Goal: Information Seeking & Learning: Find specific fact

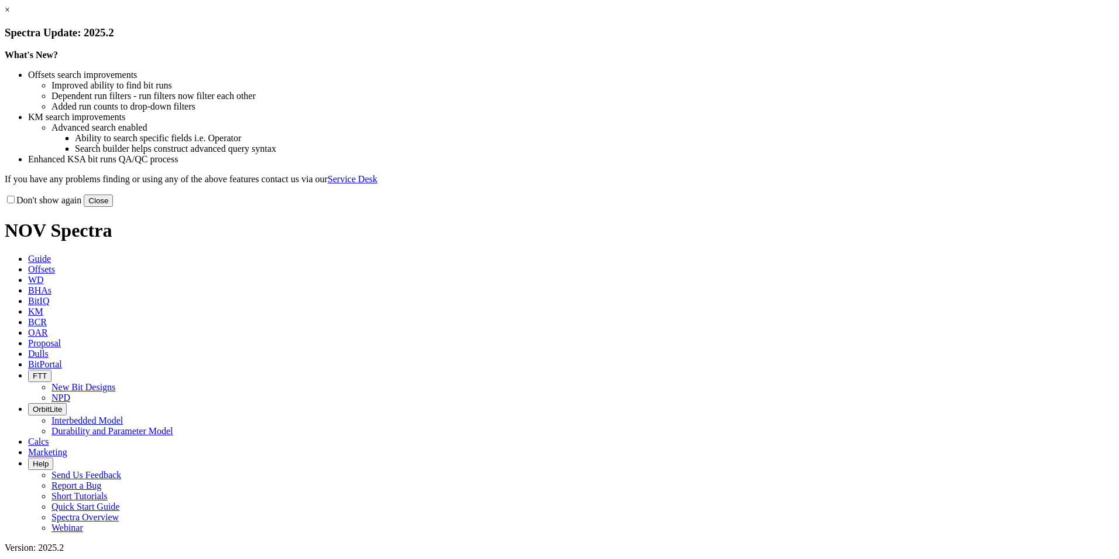
click at [778, 207] on div "Don't show again Close" at bounding box center [560, 200] width 1110 height 13
click at [113, 207] on button "Close" at bounding box center [98, 200] width 29 height 12
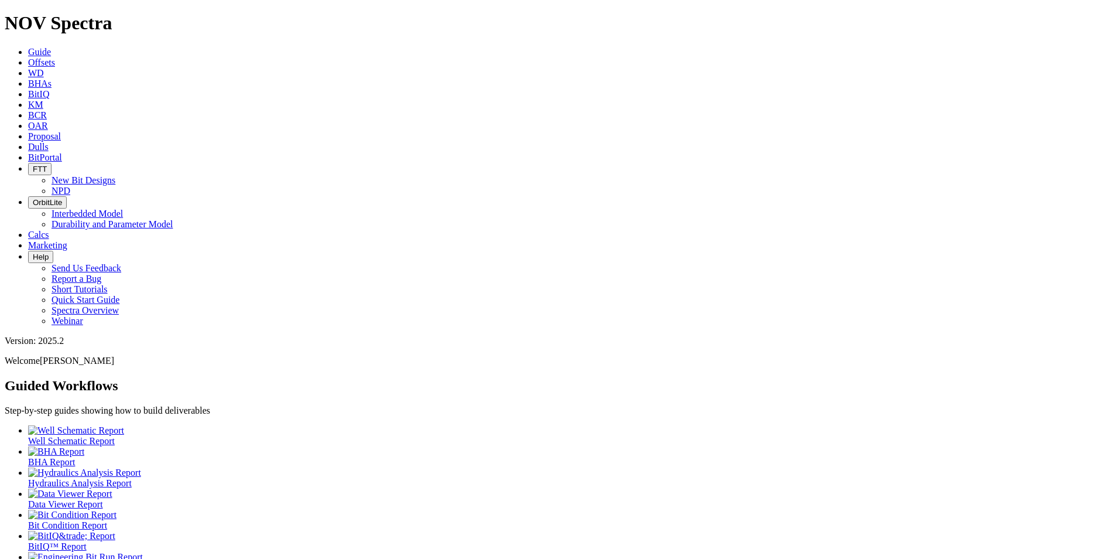
click at [28, 57] on icon at bounding box center [28, 62] width 0 height 10
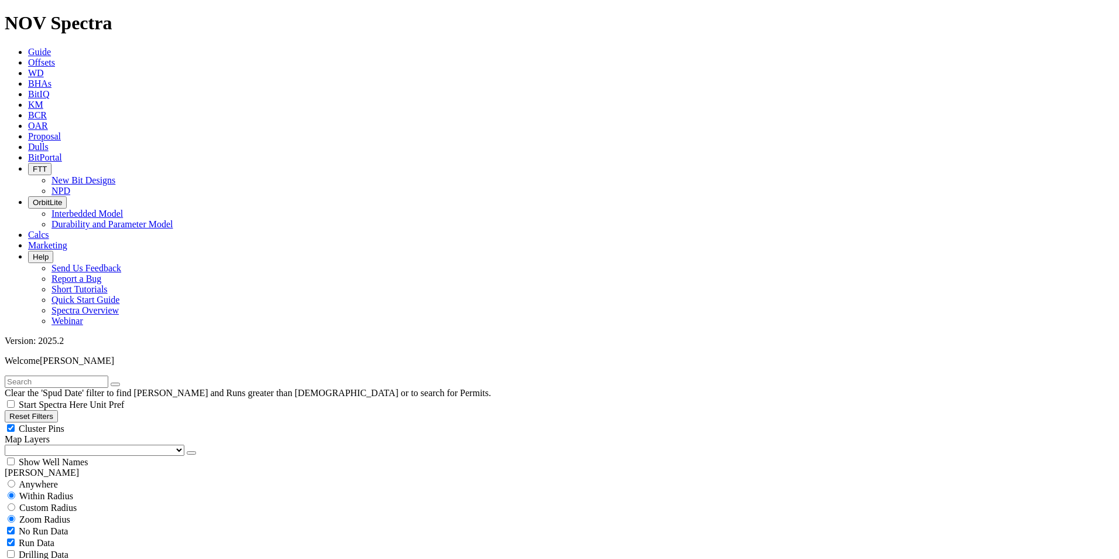
click at [25, 525] on div "No Run Data" at bounding box center [560, 531] width 1110 height 12
checkbox input "false"
click at [71, 375] on input "text" at bounding box center [57, 381] width 104 height 12
type input "BB1"
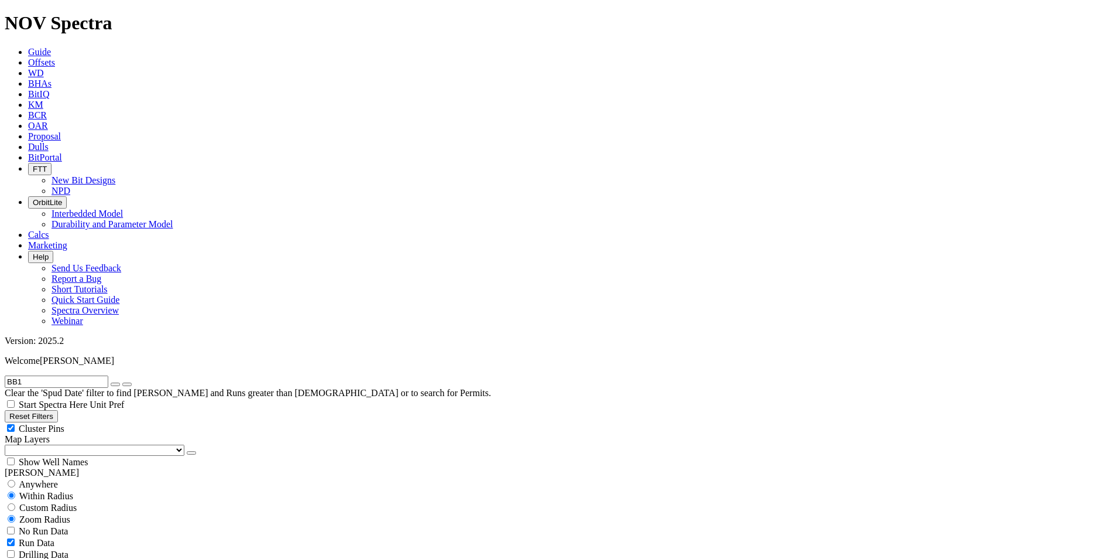
type input "[DATE]"
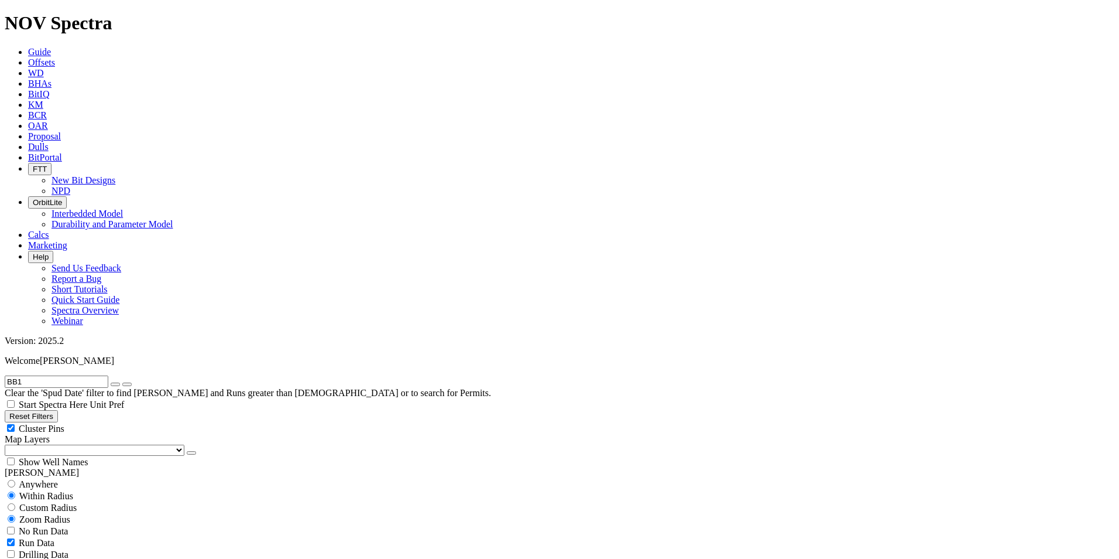
click at [49, 375] on input "BB1" at bounding box center [57, 381] width 104 height 12
drag, startPoint x: 13, startPoint y: 46, endPoint x: -2, endPoint y: 47, distance: 15.3
click at [52, 375] on input "BB1" at bounding box center [57, 381] width 104 height 12
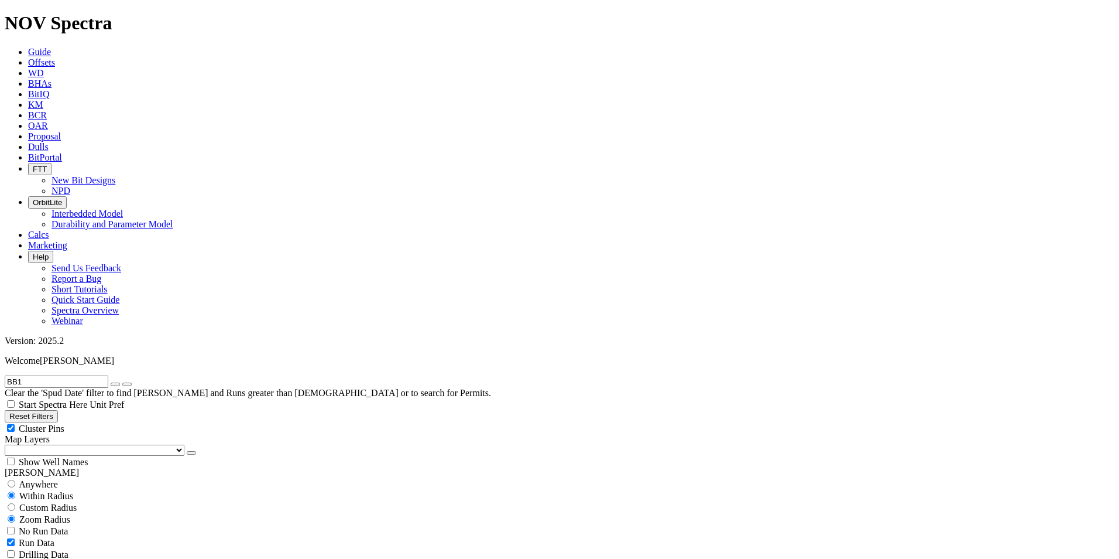
click at [120, 382] on button "button" at bounding box center [115, 384] width 9 height 4
click at [68, 375] on input "text" at bounding box center [57, 381] width 104 height 12
type input "SWD"
